Goal: Task Accomplishment & Management: Manage account settings

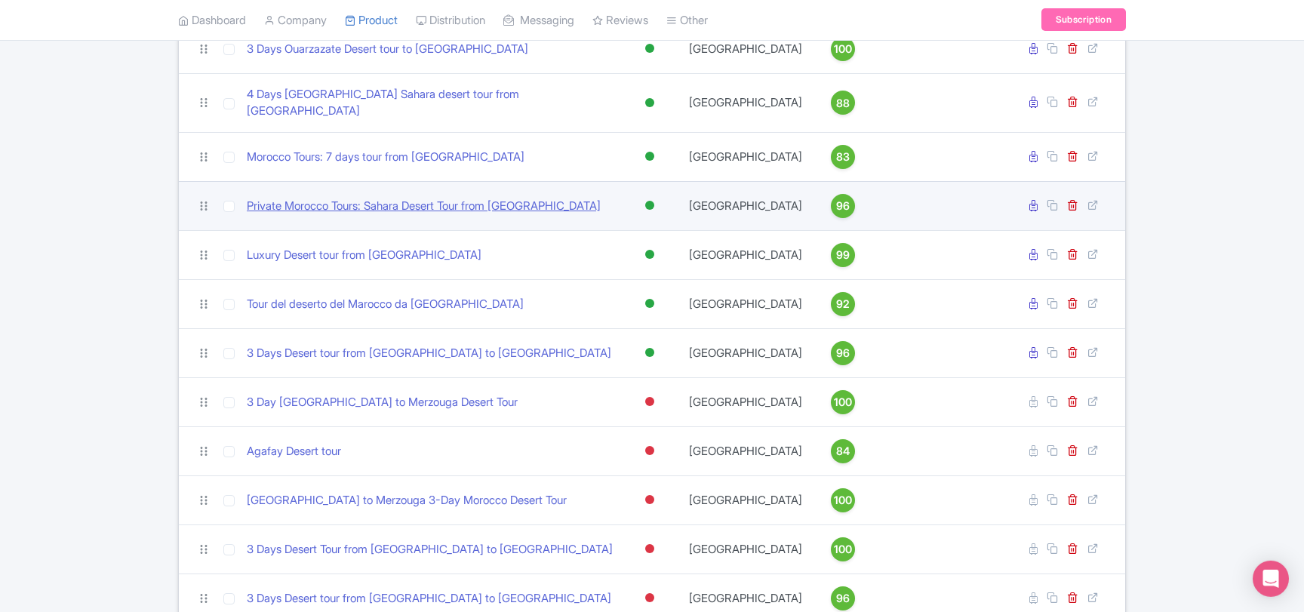
scroll to position [370, 0]
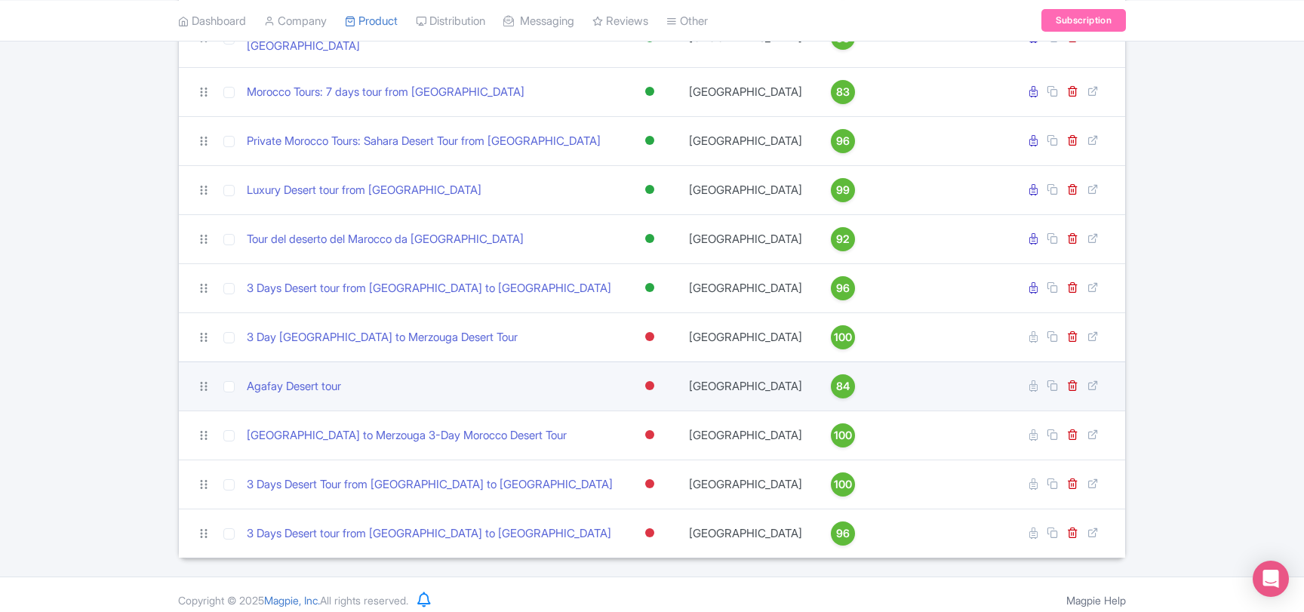
click at [650, 381] on div at bounding box center [649, 385] width 9 height 9
click at [624, 398] on div "Active" at bounding box center [611, 412] width 89 height 28
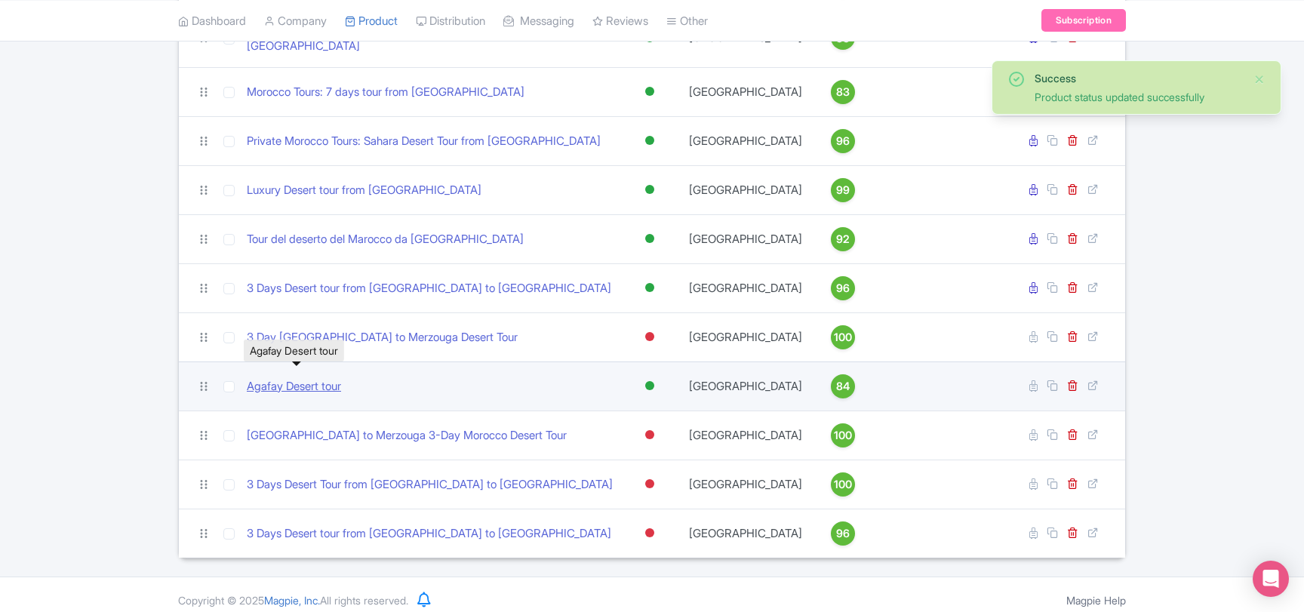
click at [327, 378] on link "Agafay Desert tour" at bounding box center [294, 386] width 94 height 17
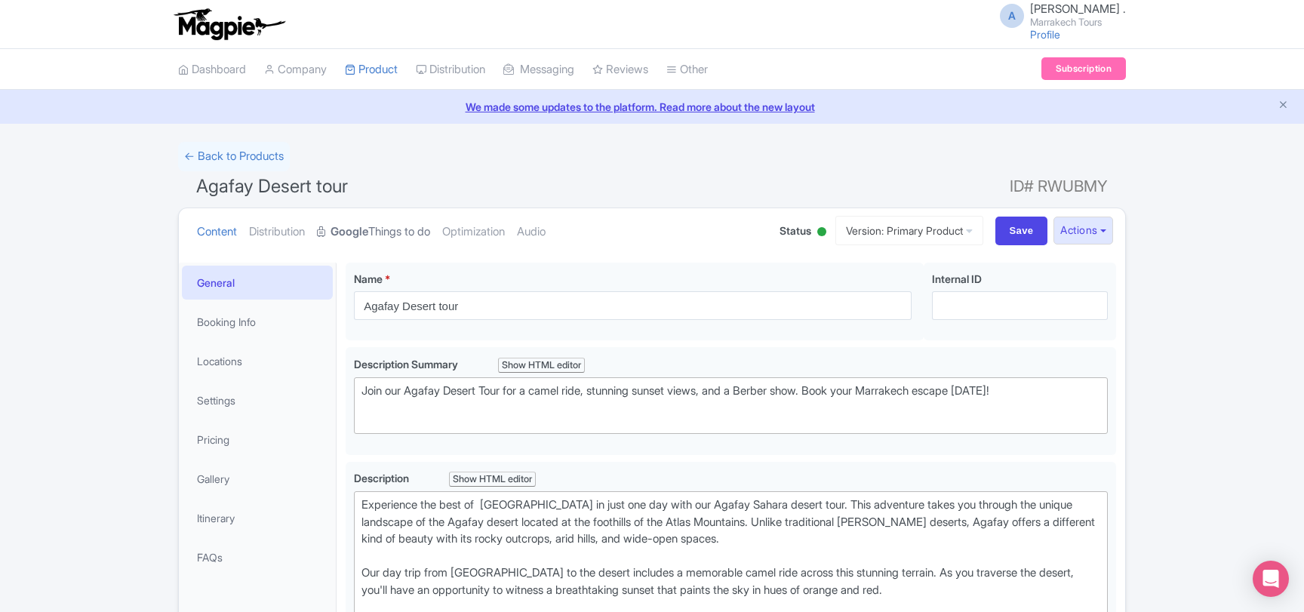
click at [408, 238] on link "Google Things to do" at bounding box center [373, 232] width 113 height 48
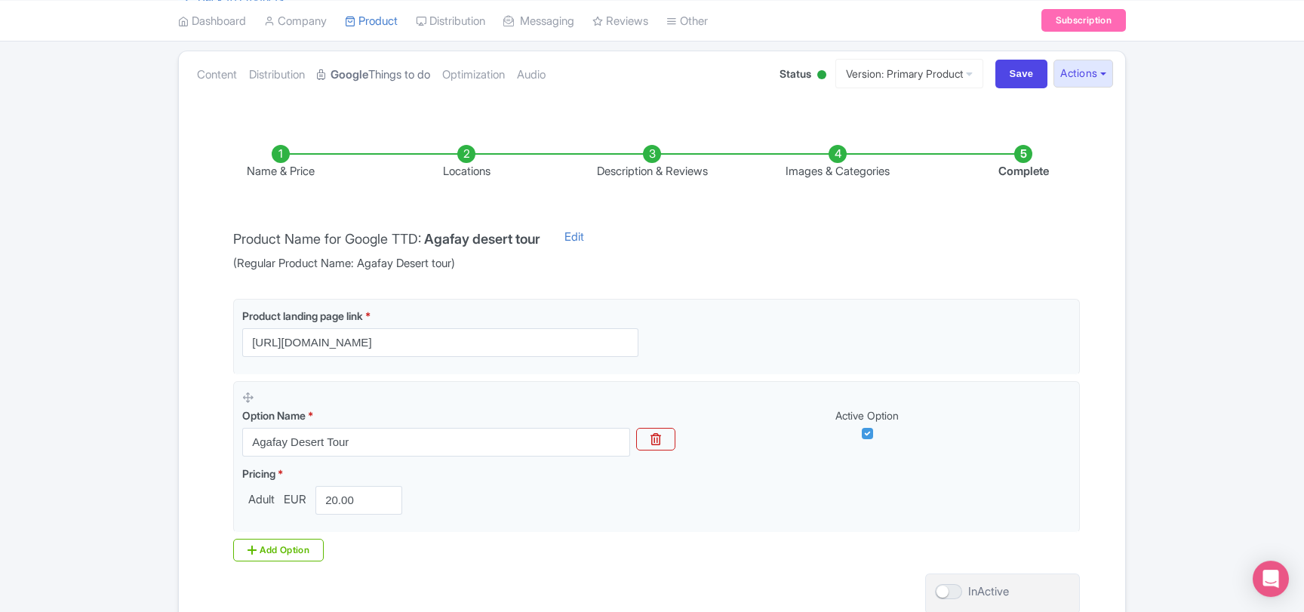
scroll to position [163, 0]
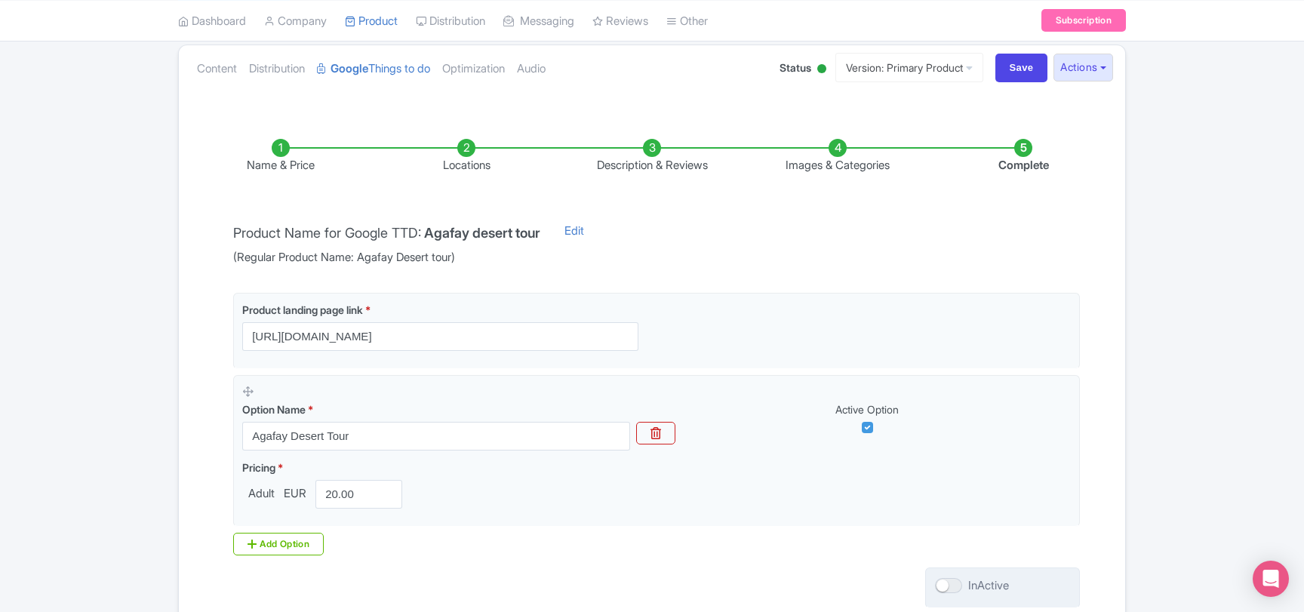
click at [958, 586] on div at bounding box center [948, 585] width 27 height 15
click at [945, 586] on input "InActive" at bounding box center [940, 586] width 10 height 10
checkbox input "true"
click at [835, 167] on li "Images & Categories" at bounding box center [838, 156] width 186 height 35
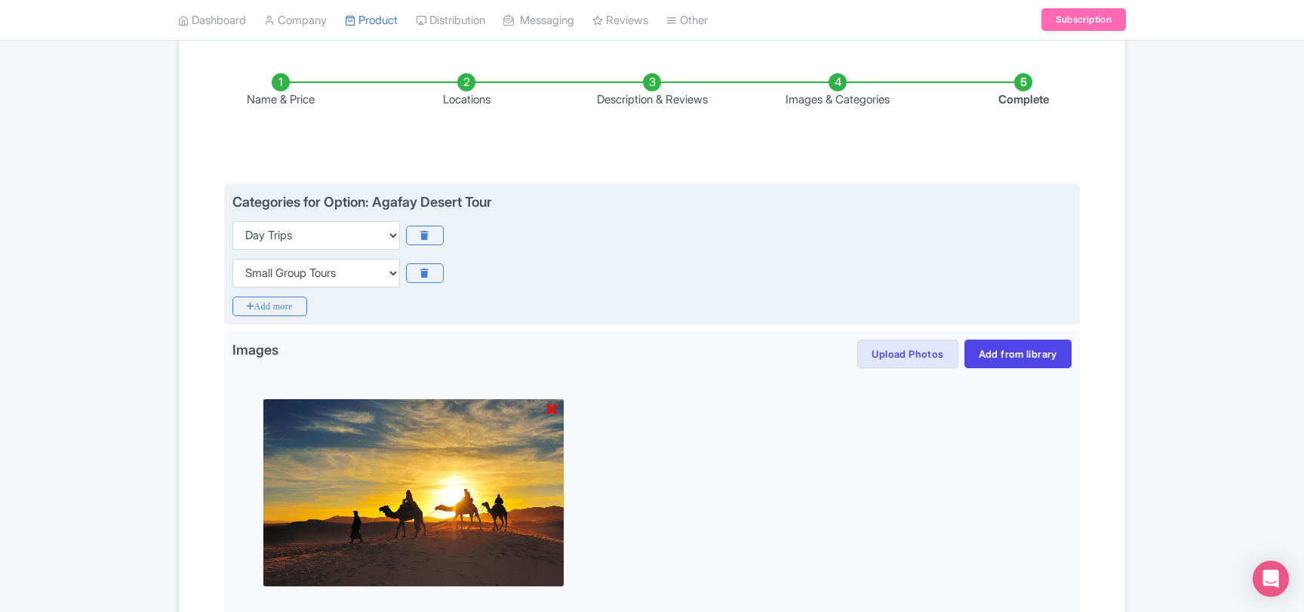
scroll to position [326, 0]
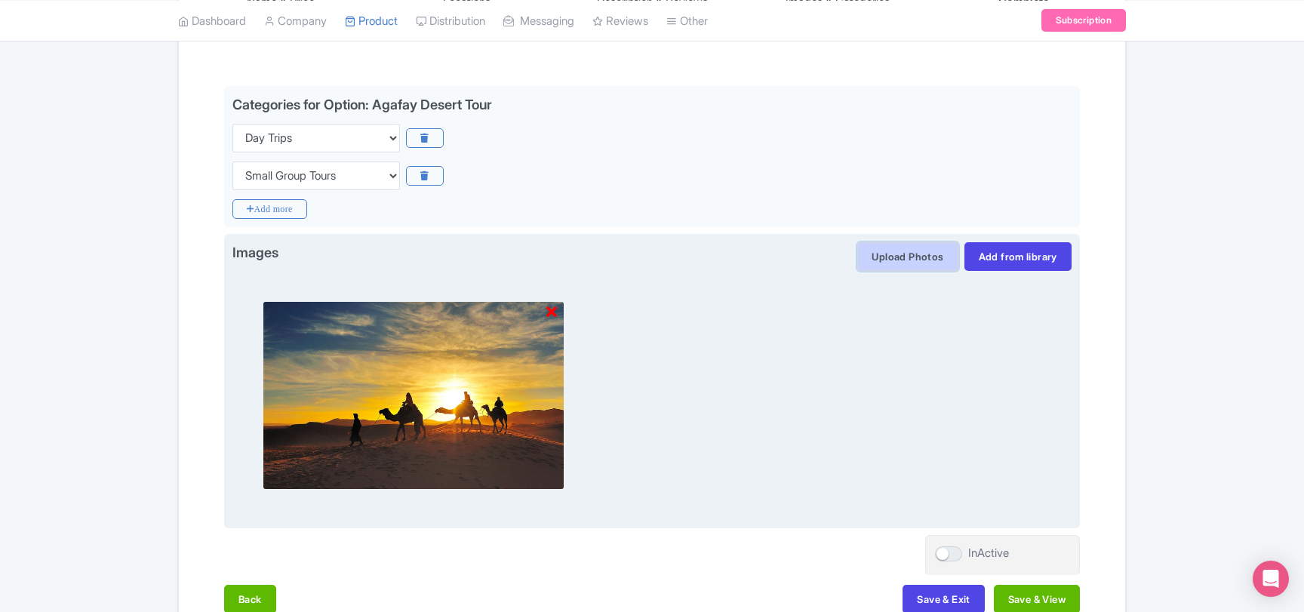
click at [921, 257] on button "Upload Photos" at bounding box center [907, 256] width 100 height 29
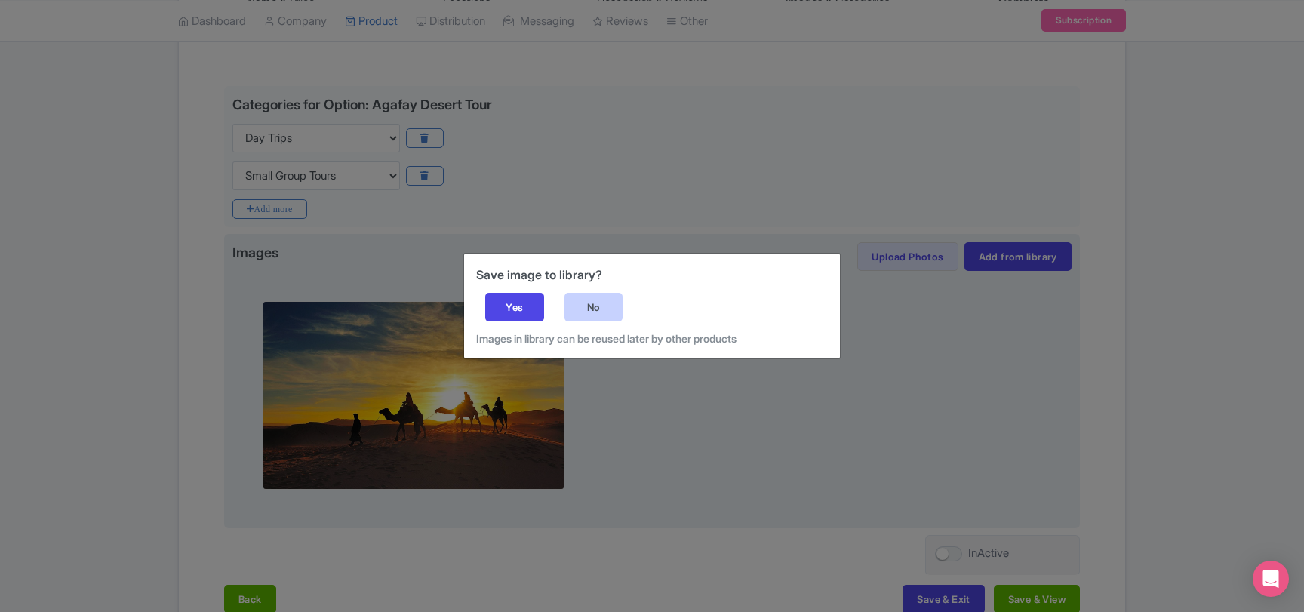
click at [592, 309] on div "No" at bounding box center [593, 307] width 59 height 29
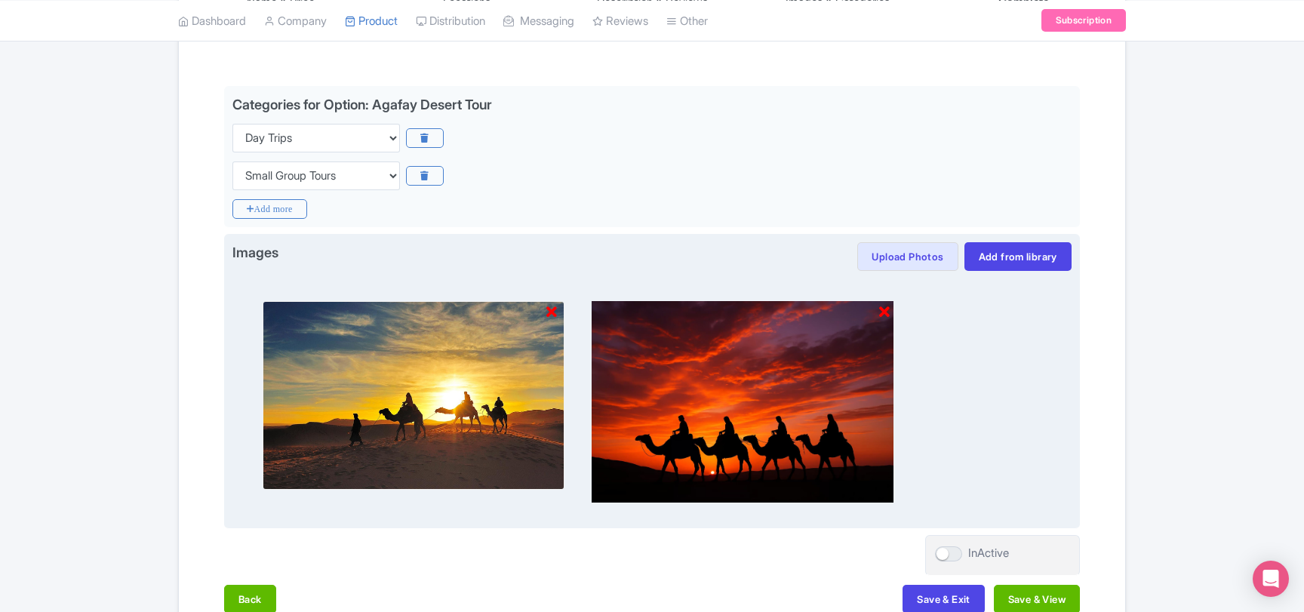
click at [551, 312] on icon at bounding box center [551, 312] width 11 height 15
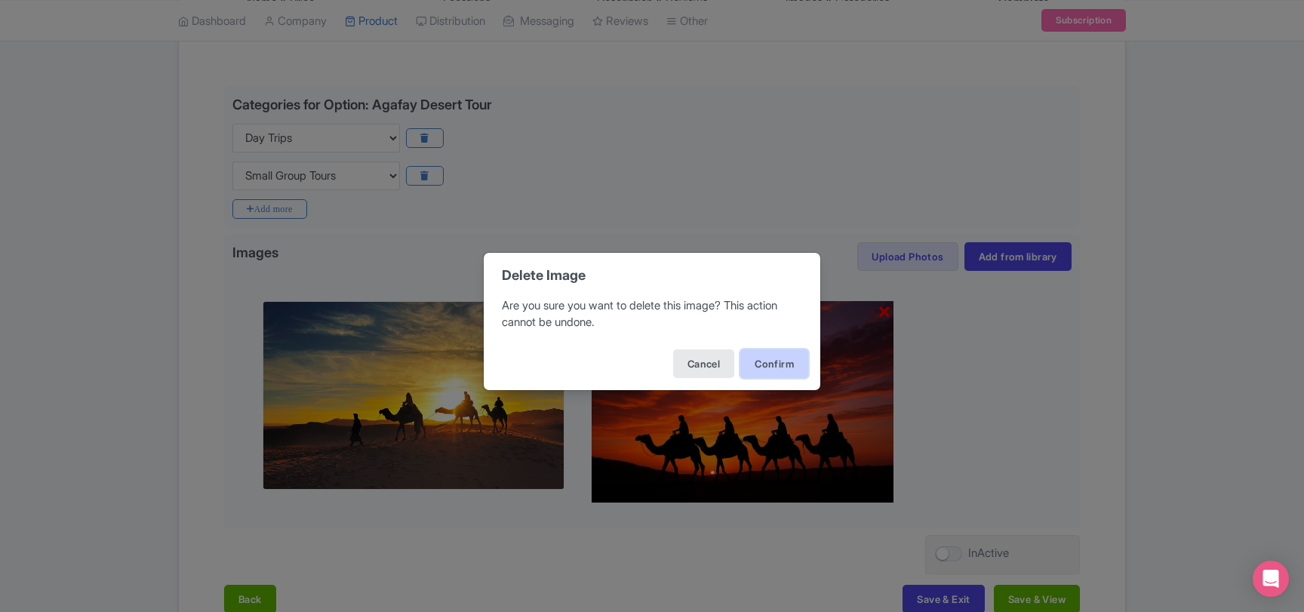
click at [758, 368] on button "Confirm" at bounding box center [774, 363] width 68 height 29
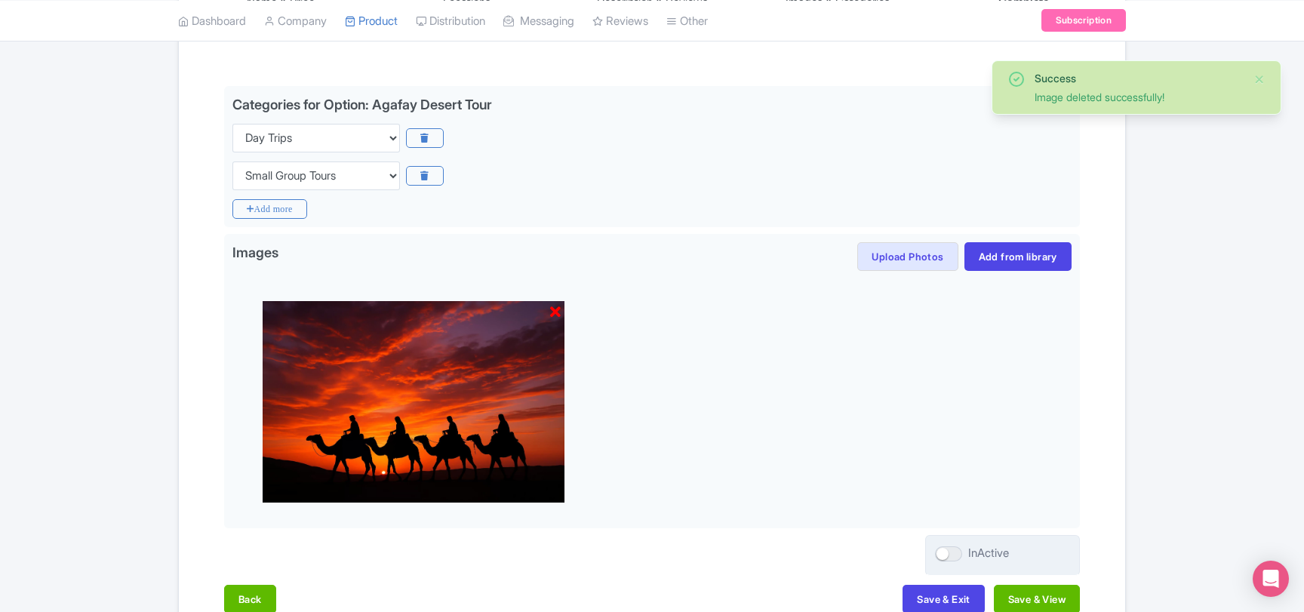
click at [959, 553] on div at bounding box center [948, 553] width 27 height 15
click at [945, 553] on input "InActive" at bounding box center [940, 554] width 10 height 10
checkbox input "true"
click at [1028, 598] on button "Save & View" at bounding box center [1037, 599] width 86 height 29
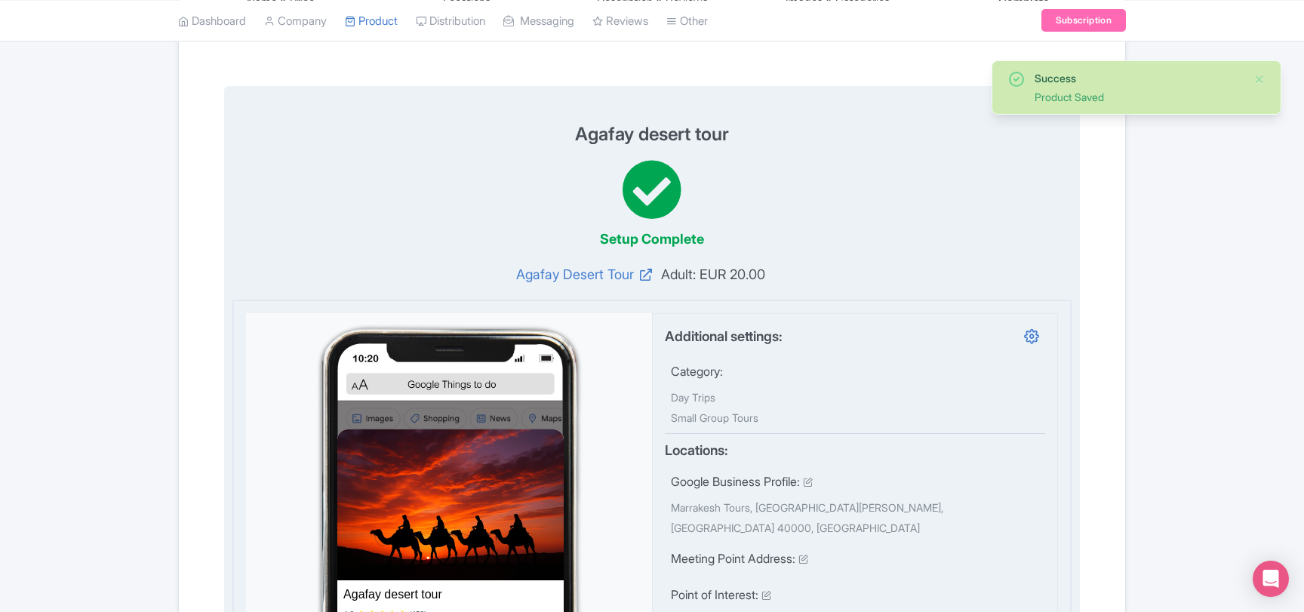
scroll to position [81, 0]
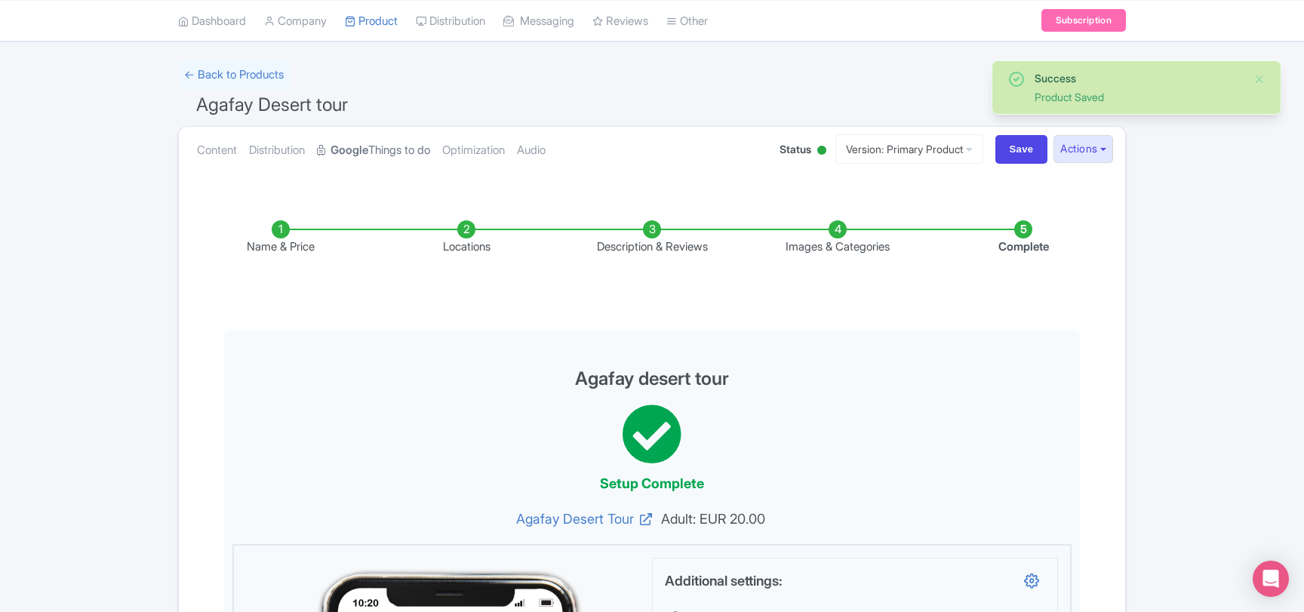
click at [401, 154] on link "Google Things to do" at bounding box center [373, 151] width 113 height 48
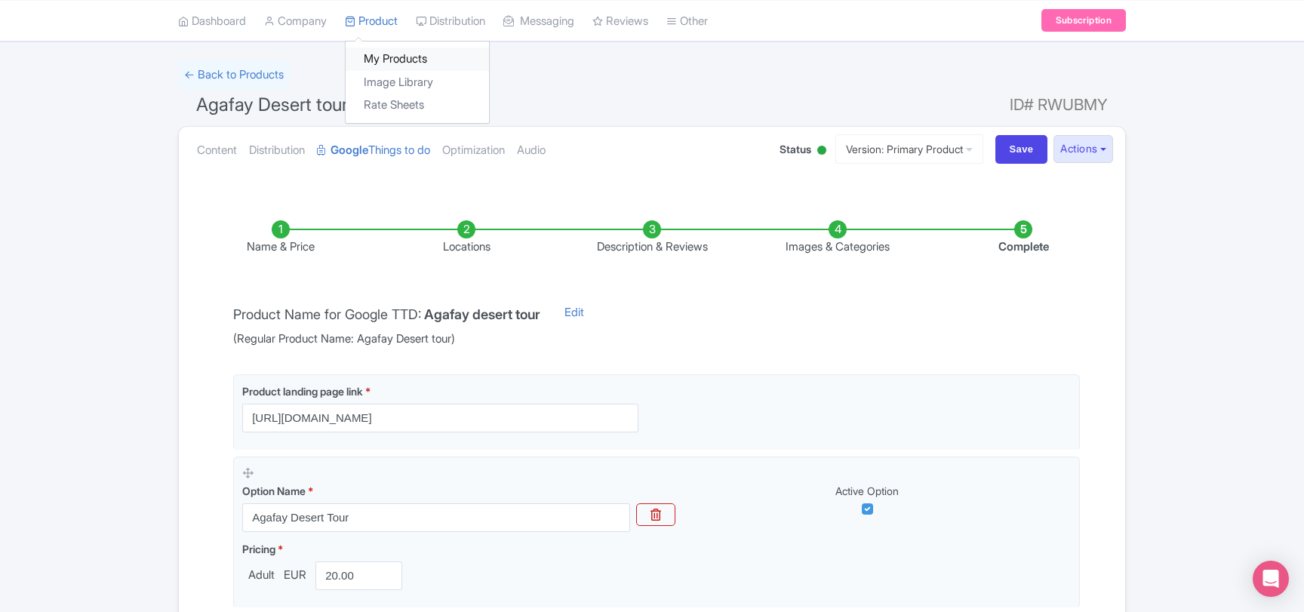
click at [390, 65] on link "My Products" at bounding box center [417, 59] width 143 height 23
